Goal: Information Seeking & Learning: Learn about a topic

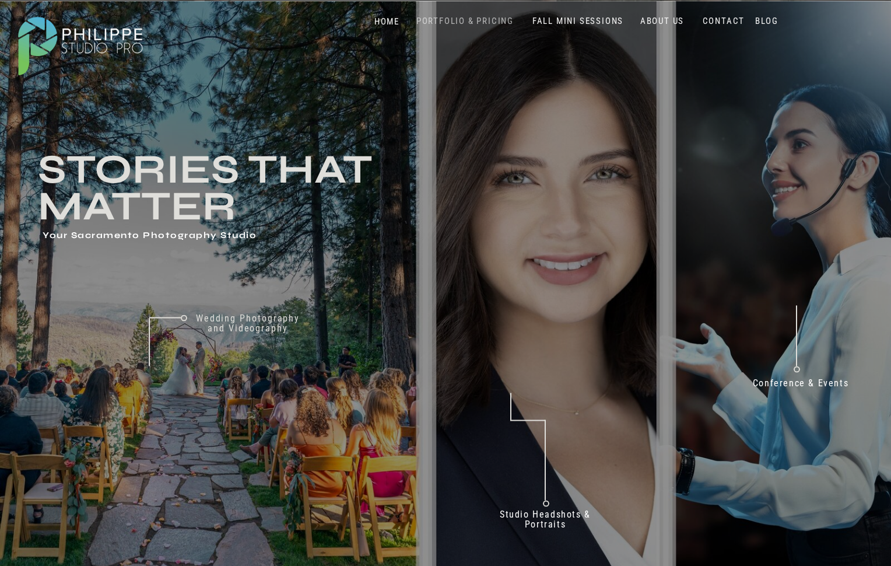
click at [492, 22] on nav "PORTFOLIO & PRICING" at bounding box center [465, 21] width 107 height 11
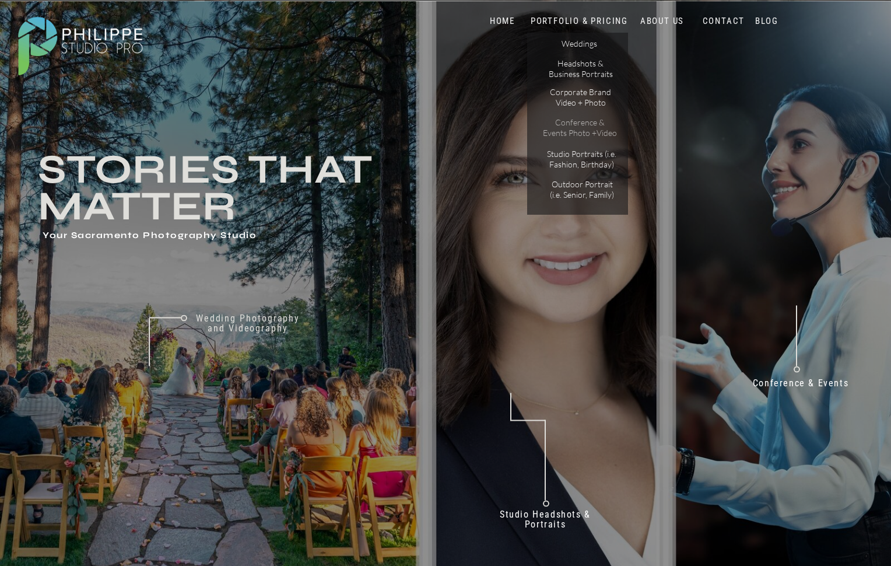
click at [580, 124] on p "Conference & Events Photo +Video" at bounding box center [579, 127] width 75 height 20
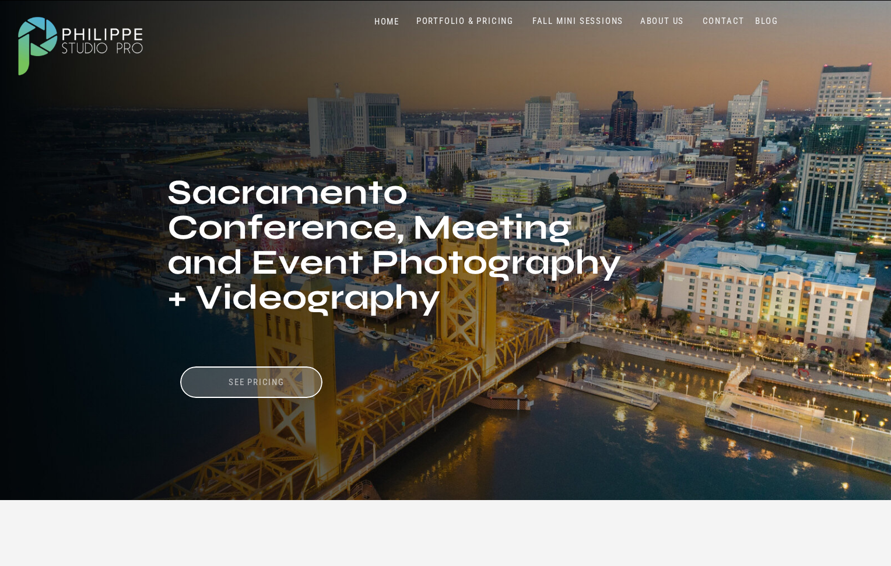
click at [254, 381] on h3 "See pricing" at bounding box center [256, 382] width 117 height 11
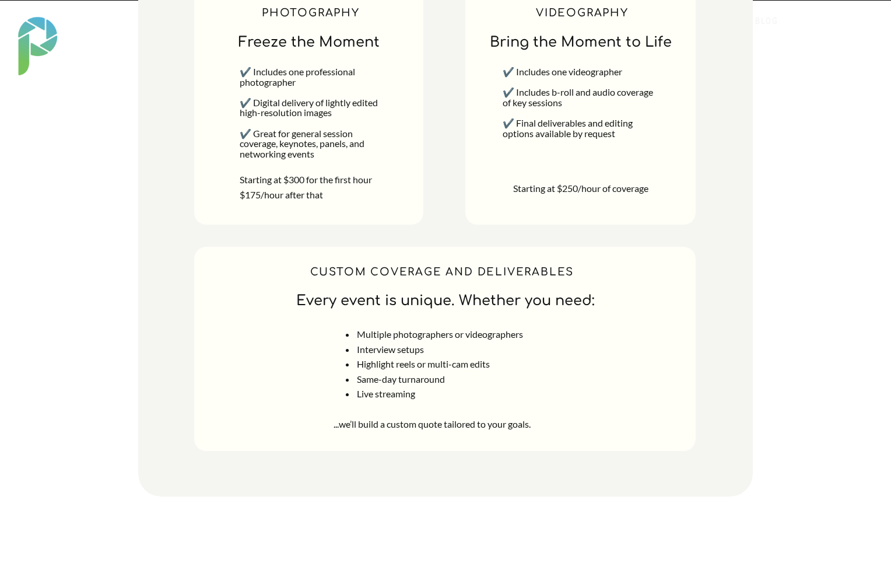
scroll to position [4724, 0]
